Goal: Find specific page/section: Find specific page/section

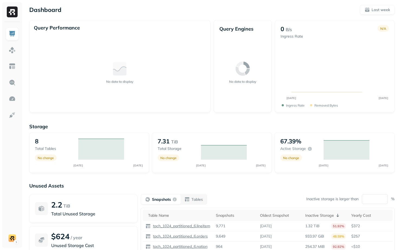
scroll to position [5, 0]
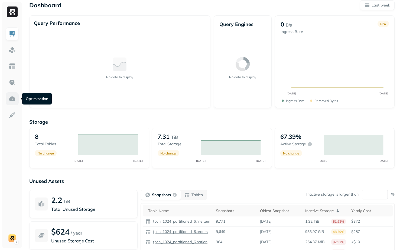
click at [13, 94] on link at bounding box center [12, 98] width 13 height 13
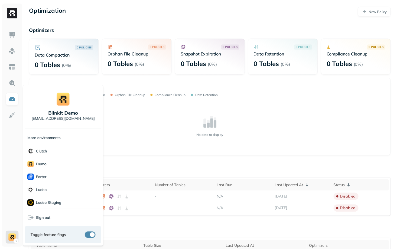
scroll to position [50, 0]
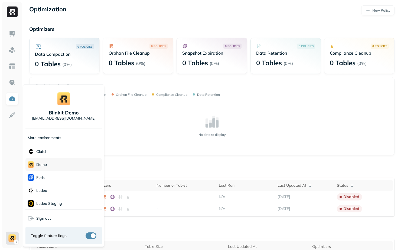
click at [50, 162] on div "demo" at bounding box center [63, 164] width 76 height 13
